Goal: Information Seeking & Learning: Find specific page/section

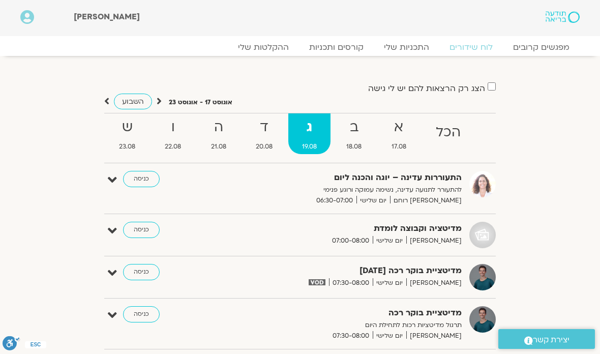
click at [414, 42] on link "התכניות שלי" at bounding box center [407, 47] width 66 height 10
click at [411, 47] on link "התכניות שלי" at bounding box center [407, 47] width 66 height 10
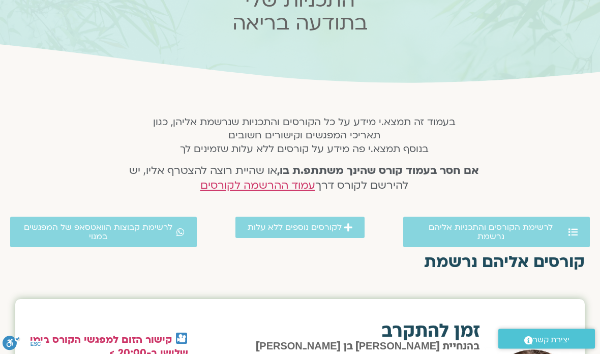
scroll to position [126, 0]
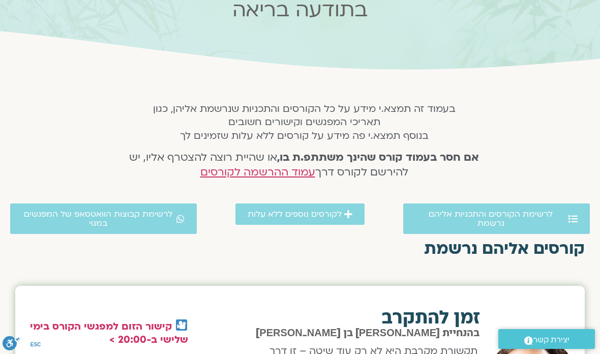
click at [141, 209] on span "לרשימת קבוצות הוואטסאפ של המפגשים במנוי" at bounding box center [97, 218] width 151 height 18
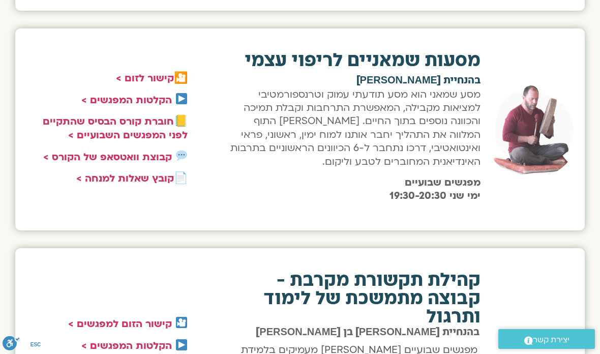
scroll to position [3170, 0]
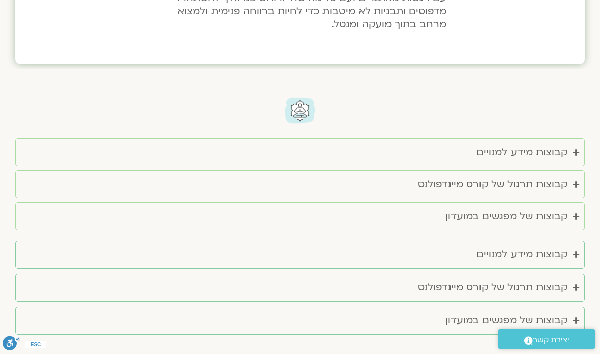
click at [534, 176] on div "קבוצות תרגול של קורס מיינדפולנס" at bounding box center [492, 184] width 149 height 17
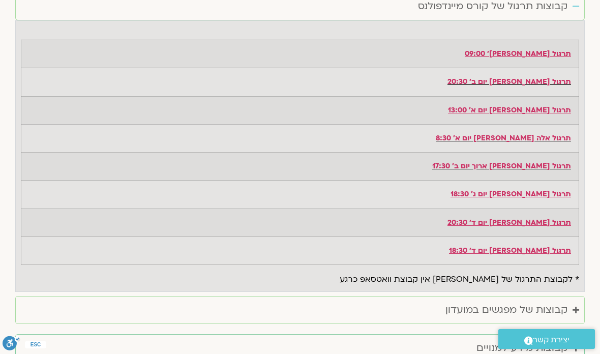
scroll to position [3346, 0]
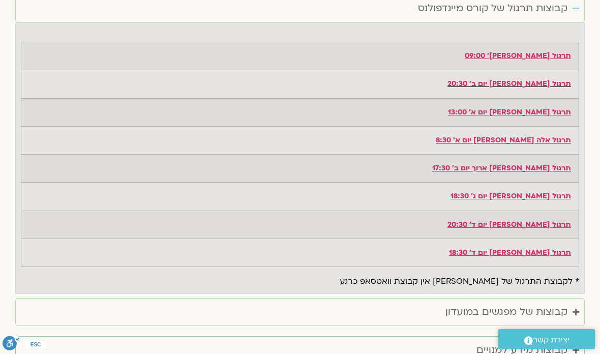
click at [528, 303] on div "קבוצות של מפגשים במועדון" at bounding box center [506, 311] width 122 height 17
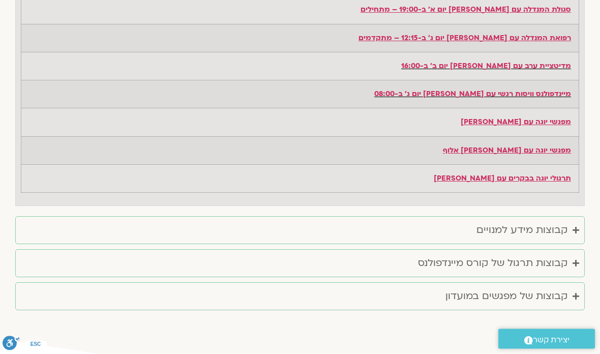
scroll to position [3720, 0]
click at [543, 255] on div "קבוצות תרגול של קורס מיינדפולנס" at bounding box center [492, 263] width 149 height 17
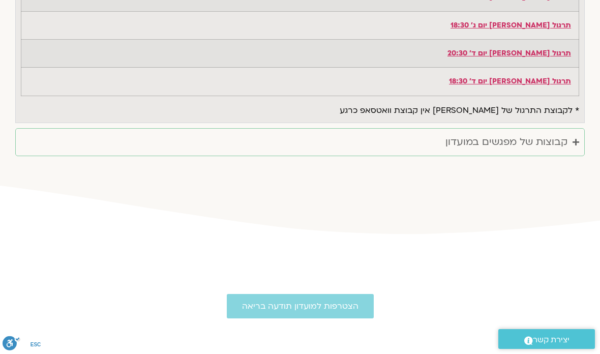
scroll to position [4144, 0]
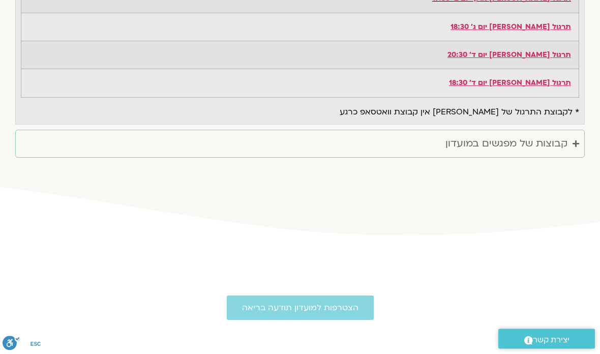
click at [529, 136] on div "קבוצות של מפגשים במועדון" at bounding box center [506, 144] width 122 height 17
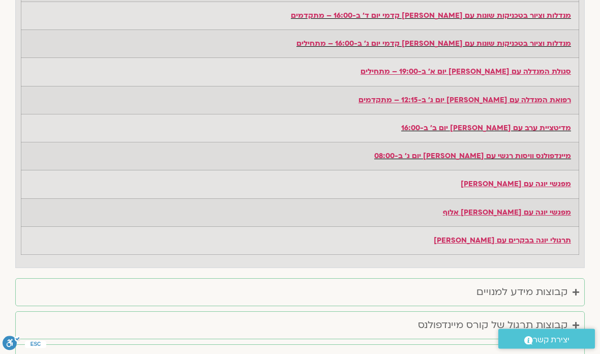
scroll to position [3658, 0]
